Goal: Ask a question

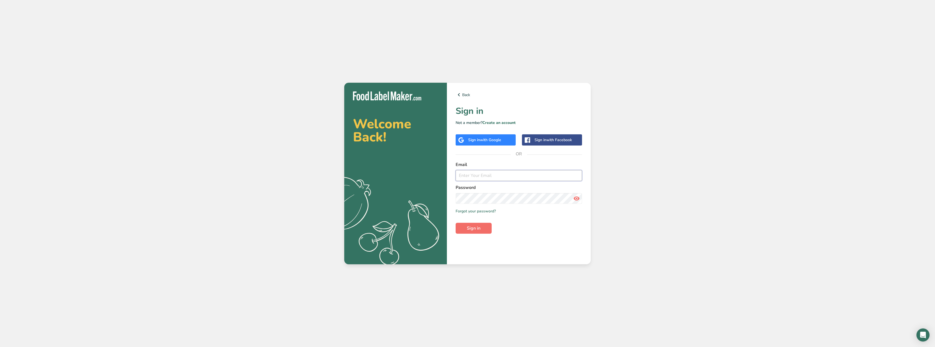
type input "[PERSON_NAME][EMAIL_ADDRESS][DOMAIN_NAME]"
click at [479, 226] on span "Sign in" at bounding box center [474, 228] width 14 height 7
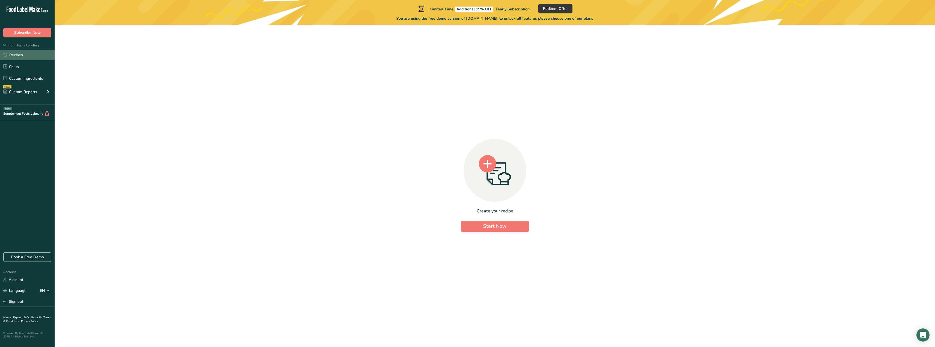
click at [23, 52] on link "Recipes" at bounding box center [27, 55] width 55 height 10
click at [17, 280] on link "Account" at bounding box center [27, 280] width 55 height 10
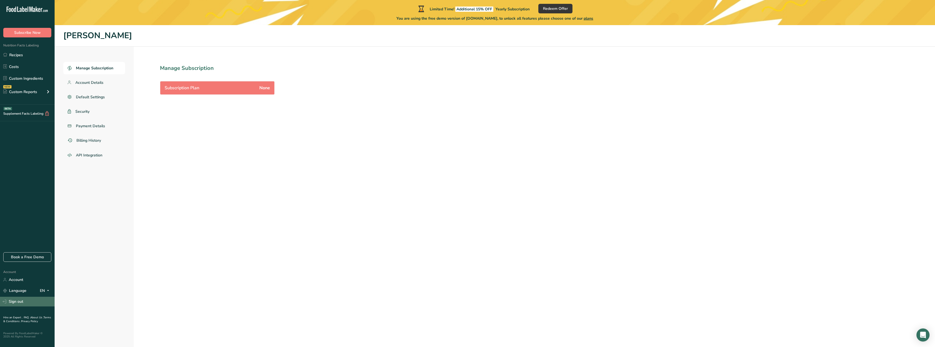
click at [19, 300] on link "Sign out" at bounding box center [27, 302] width 55 height 10
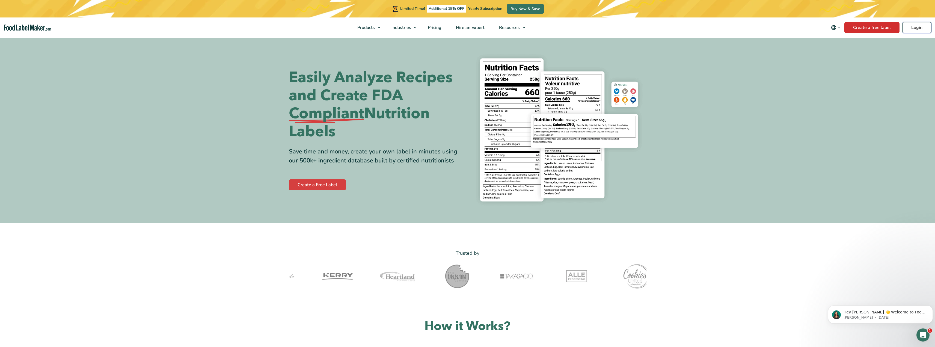
drag, startPoint x: 911, startPoint y: 27, endPoint x: 893, endPoint y: 30, distance: 18.4
click at [911, 27] on link "Login" at bounding box center [916, 27] width 29 height 11
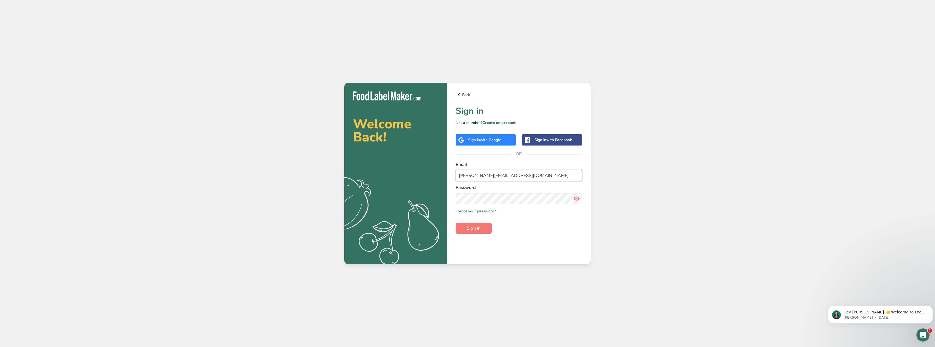
click at [514, 175] on input "adam@bellaphytologic.com" at bounding box center [518, 175] width 126 height 11
click at [528, 177] on input "[PERSON_NAME][EMAIL_ADDRESS][DOMAIN_NAME]" at bounding box center [518, 175] width 126 height 11
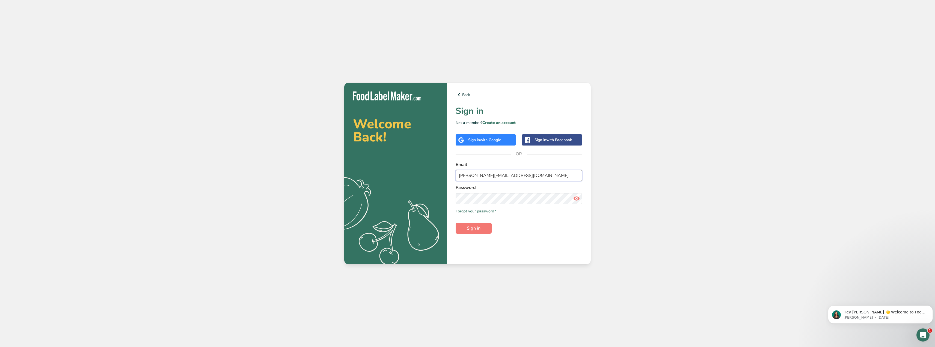
click at [528, 177] on input "[PERSON_NAME][EMAIL_ADDRESS][DOMAIN_NAME]" at bounding box center [518, 175] width 126 height 11
type input "mrbannenr@gmail.com"
click at [455, 223] on button "Sign in" at bounding box center [473, 228] width 36 height 11
click at [577, 197] on icon at bounding box center [576, 198] width 7 height 10
click at [455, 223] on button "Sign in" at bounding box center [473, 228] width 36 height 11
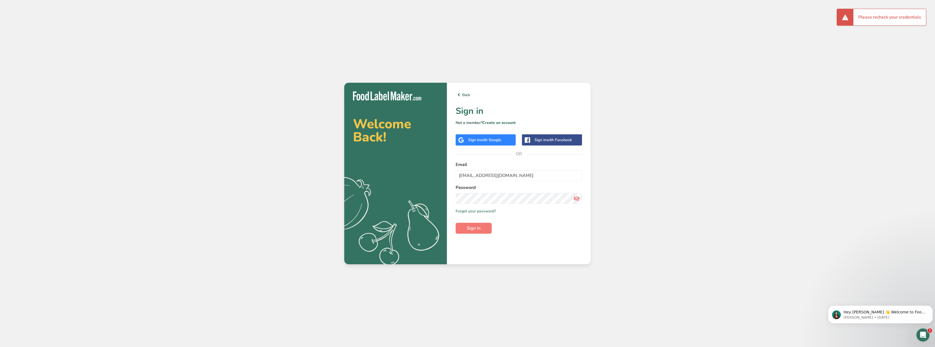
click at [672, 222] on div "Welcome Back! .a{fill:#f5f3ed;} Back Sign in Not a member? Create an account Si…" at bounding box center [467, 173] width 935 height 347
click at [481, 210] on link "Forgot your password?" at bounding box center [475, 211] width 40 height 6
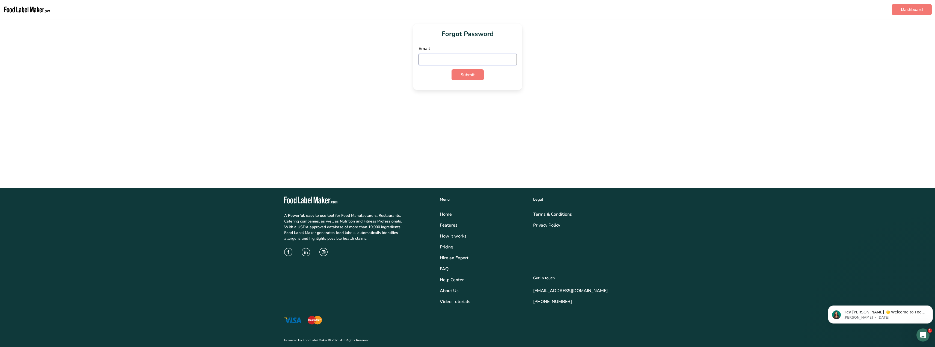
click at [439, 59] on input "email" at bounding box center [467, 59] width 98 height 11
paste input "https://foodlabelmaker.com/"
click at [437, 58] on input "https://foodlabelmaker.com/" at bounding box center [467, 59] width 98 height 11
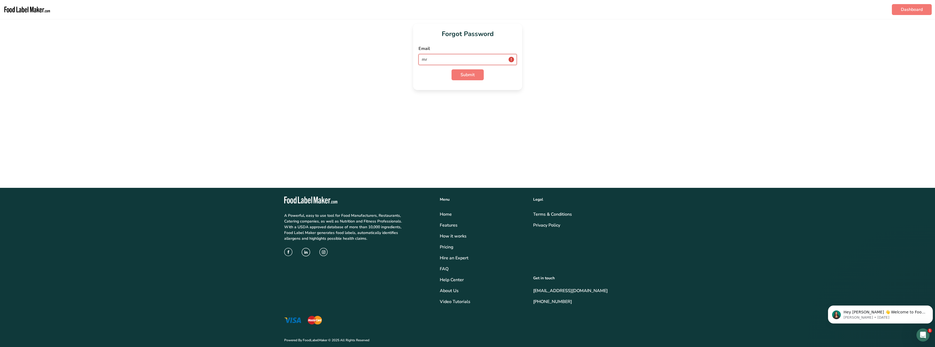
type input "mrbannenr@gmail.com"
click at [457, 75] on button "Submit" at bounding box center [467, 74] width 32 height 11
click at [513, 83] on icon at bounding box center [511, 82] width 7 height 10
click at [514, 58] on span at bounding box center [511, 59] width 11 height 11
click at [461, 96] on span "Submit" at bounding box center [467, 97] width 14 height 7
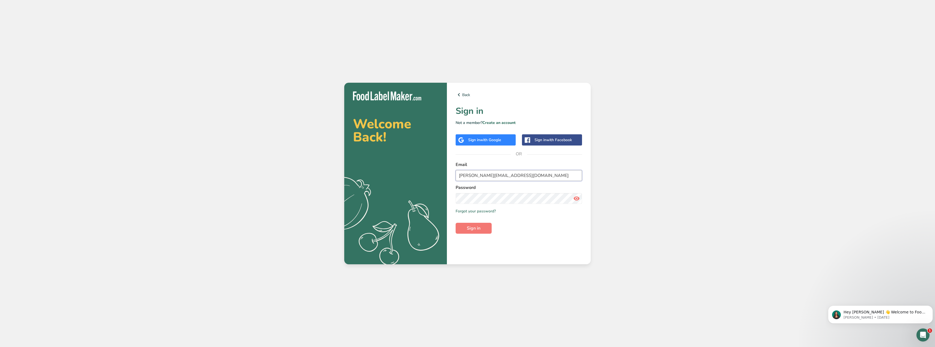
click at [517, 173] on input "[PERSON_NAME][EMAIL_ADDRESS][DOMAIN_NAME]" at bounding box center [518, 175] width 126 height 11
type input "mrbannenr@gmail.com"
click at [455, 223] on button "Sign in" at bounding box center [473, 228] width 36 height 11
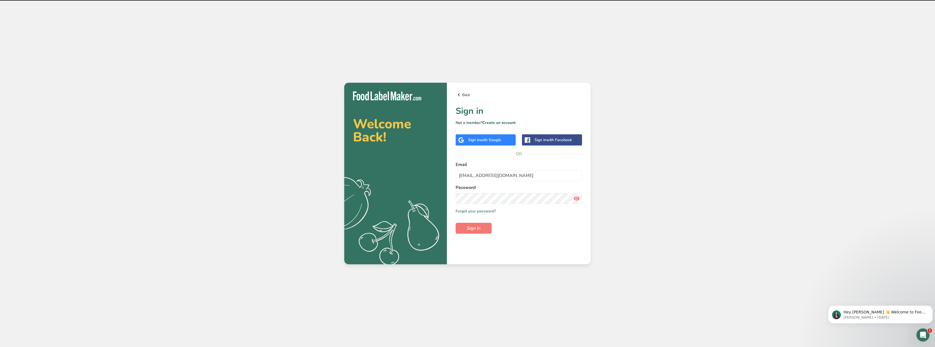
click at [682, 192] on div "Welcome Back! .a{fill:#f5f3ed;} Back Sign in Not a member? Create an account Si…" at bounding box center [467, 173] width 935 height 347
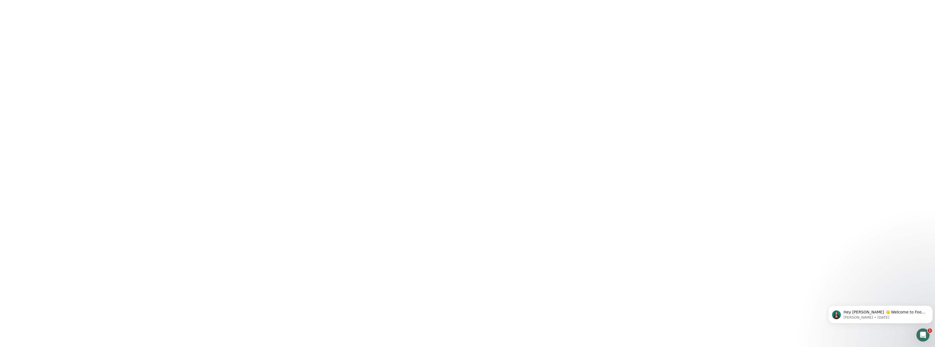
click at [479, 225] on button "Sign in" at bounding box center [473, 228] width 36 height 11
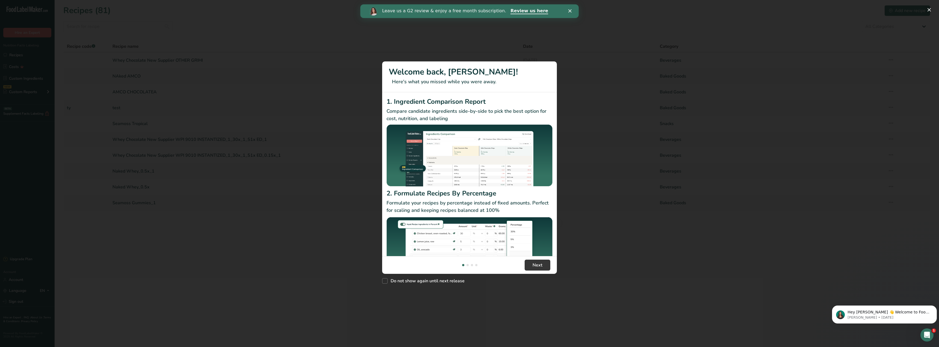
click at [570, 8] on div "Leave us a G2 review & enjoy a free month subscription. Review us here" at bounding box center [469, 11] width 218 height 9
click at [534, 265] on span "Next" at bounding box center [537, 265] width 10 height 7
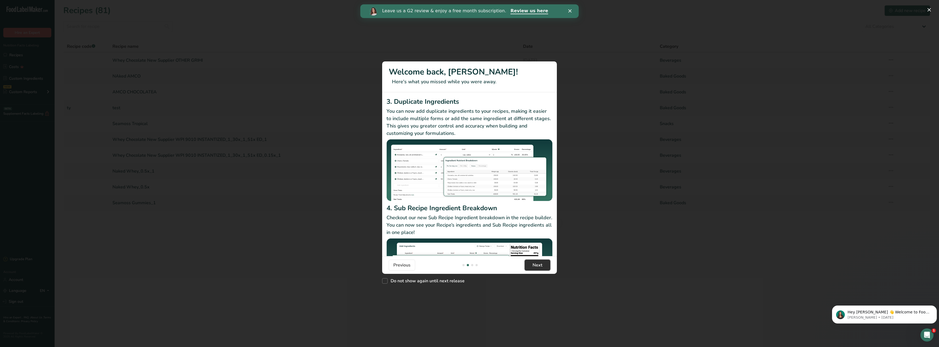
click at [535, 264] on span "Next" at bounding box center [537, 265] width 10 height 7
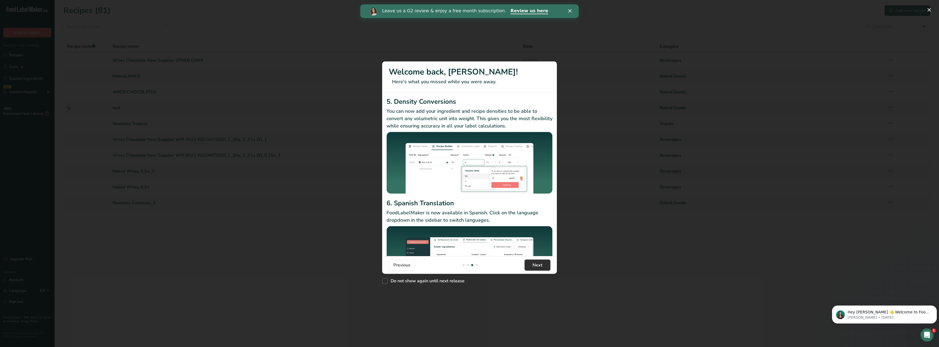
click at [535, 264] on span "Next" at bounding box center [537, 265] width 10 height 7
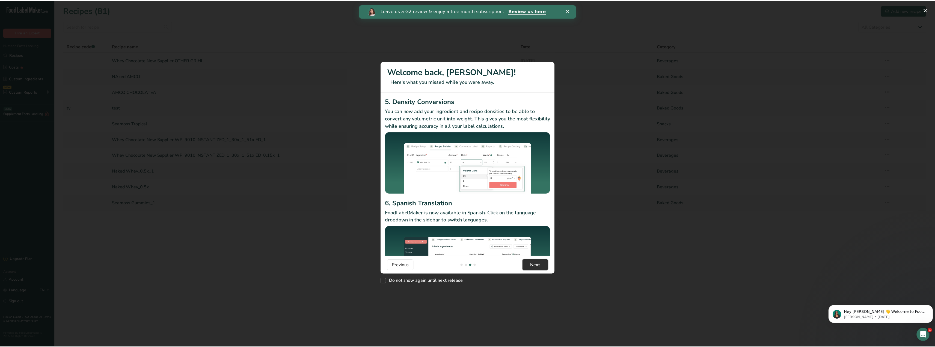
scroll to position [0, 524]
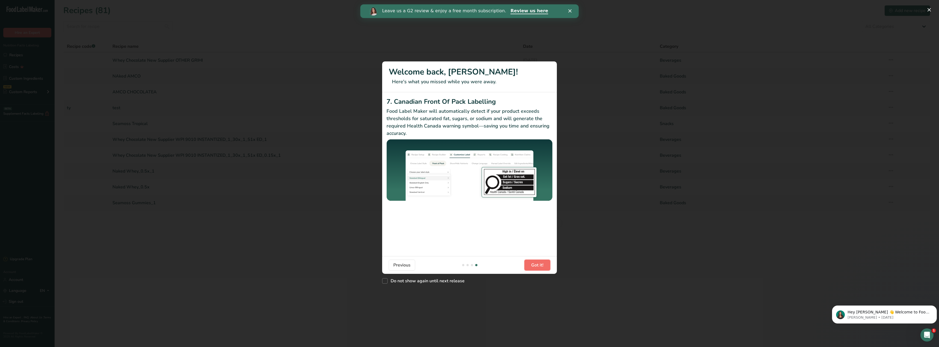
click at [535, 264] on span "Got it!" at bounding box center [537, 265] width 12 height 7
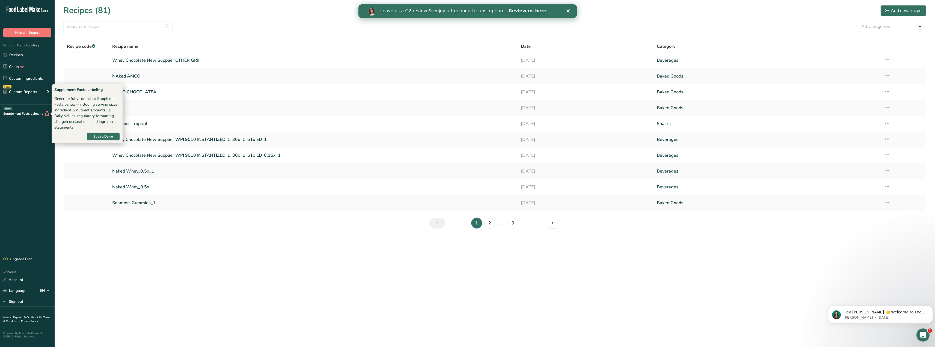
click at [37, 113] on div "Supplement Facts Labeling BETA" at bounding box center [25, 114] width 50 height 6
click at [102, 133] on button "Book a Demo" at bounding box center [103, 136] width 33 height 8
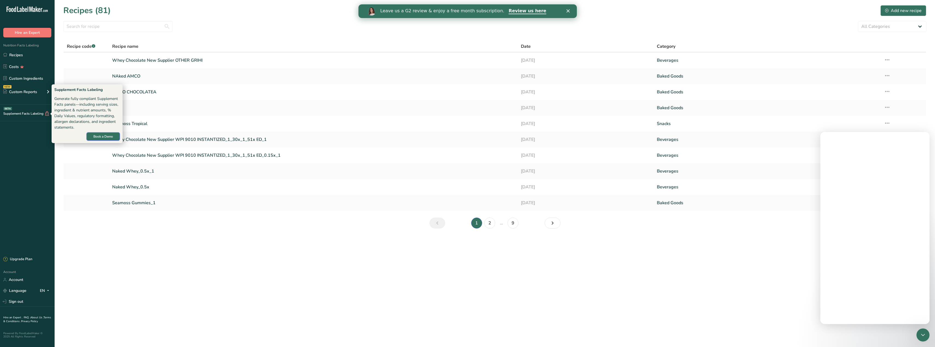
scroll to position [0, 0]
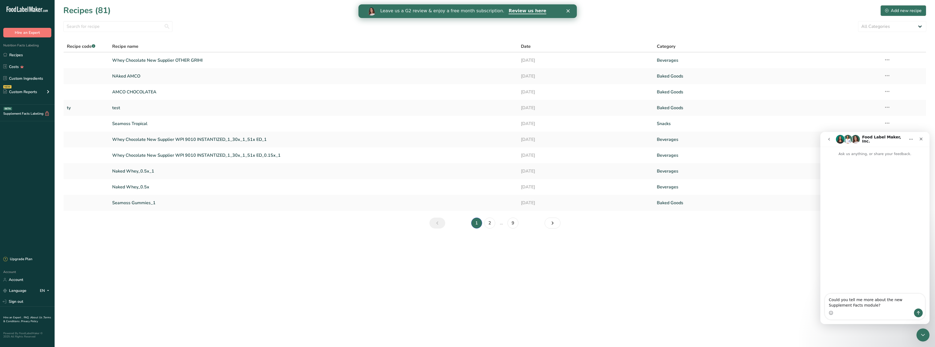
click at [862, 307] on textarea "Could you tell me more about the new Supplement Facts module?" at bounding box center [875, 301] width 100 height 15
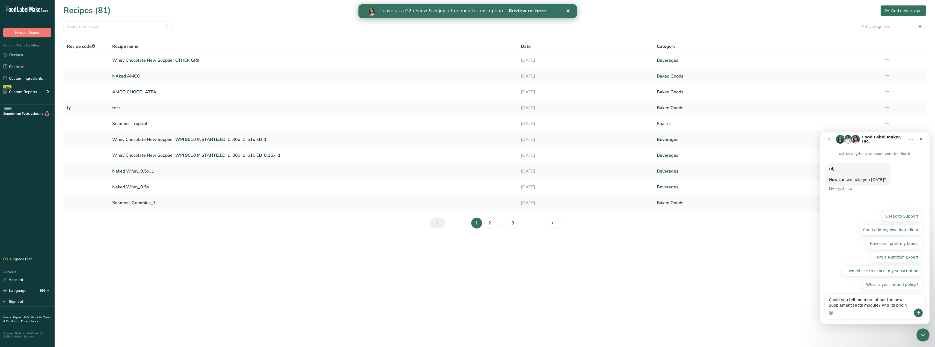
type textarea "Could you tell me more about the new Supplement Facts module? And its pricing"
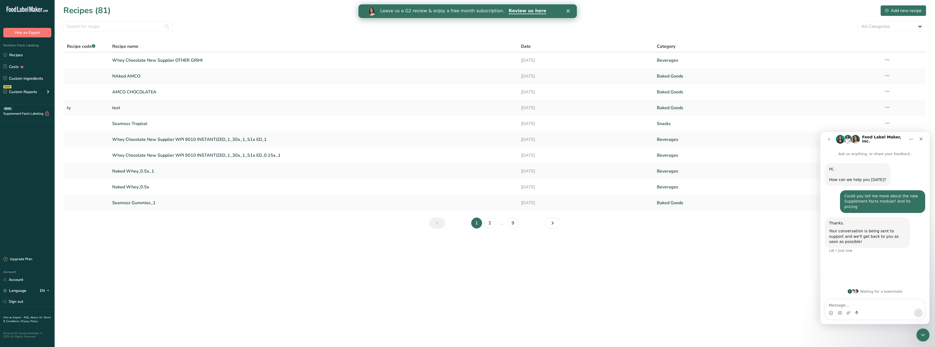
click at [569, 9] on icon "Close" at bounding box center [567, 10] width 3 height 3
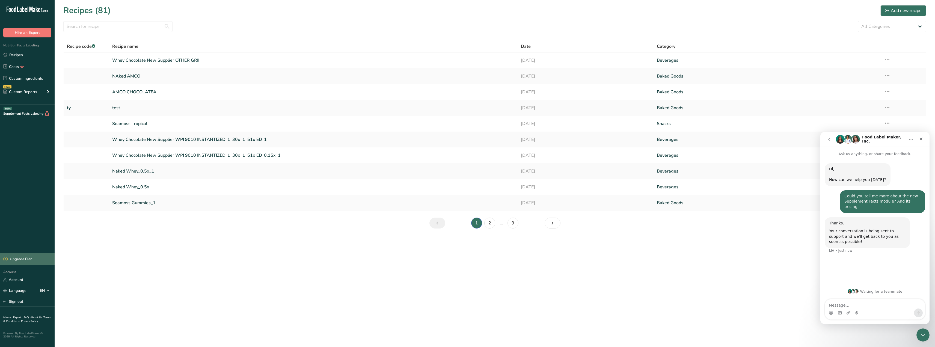
click at [19, 258] on div "Upgrade Plan" at bounding box center [17, 258] width 29 height 5
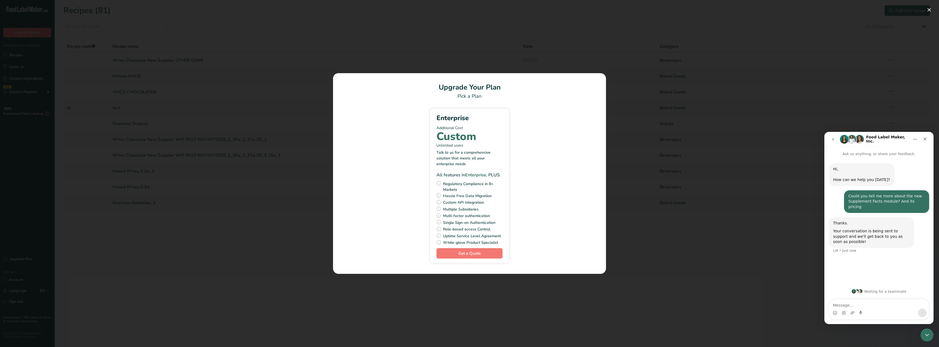
click at [483, 134] on div "Custom" at bounding box center [469, 136] width 66 height 7
